Goal: Transaction & Acquisition: Purchase product/service

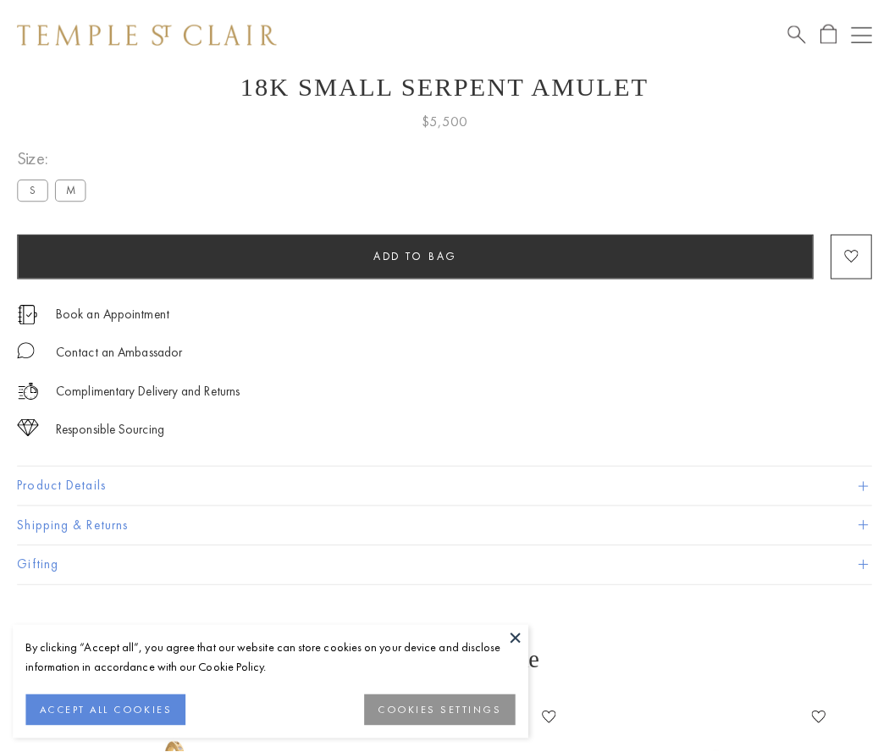
scroll to position [66, 0]
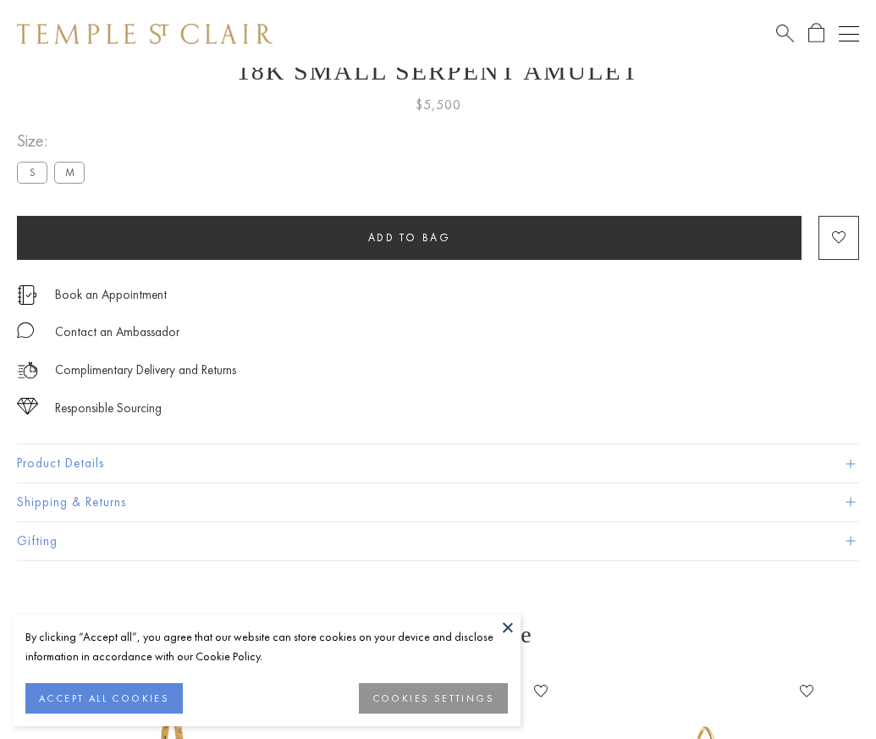
click at [409, 237] on span "Add to bag" at bounding box center [409, 237] width 83 height 14
